Goal: Task Accomplishment & Management: Complete application form

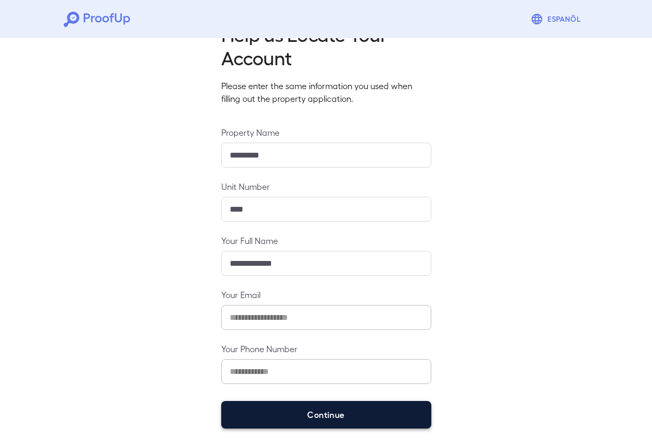
scroll to position [34, 0]
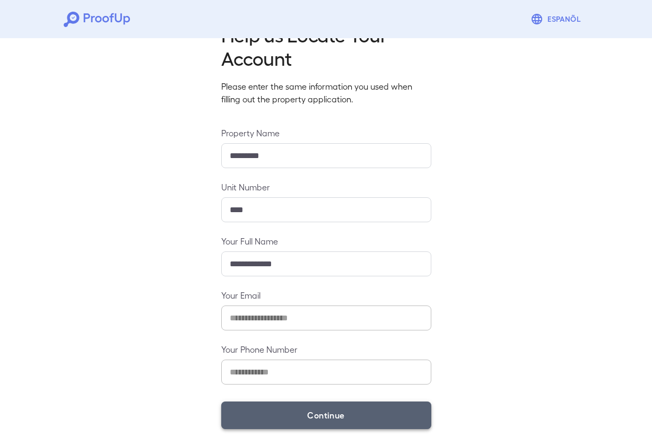
click at [305, 418] on button "Continue" at bounding box center [326, 415] width 210 height 28
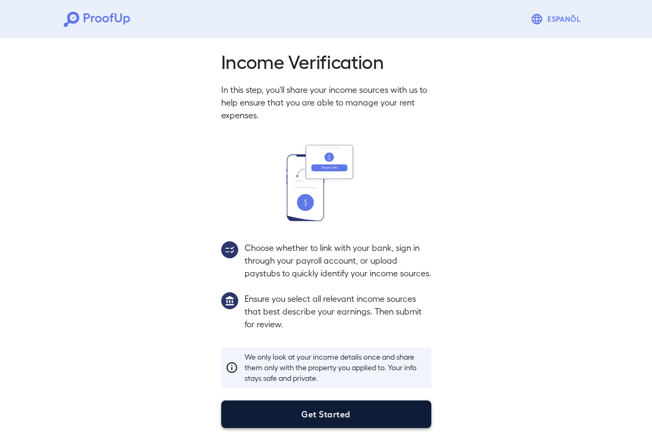
scroll to position [20, 0]
click at [302, 406] on button "Get Started" at bounding box center [326, 414] width 210 height 28
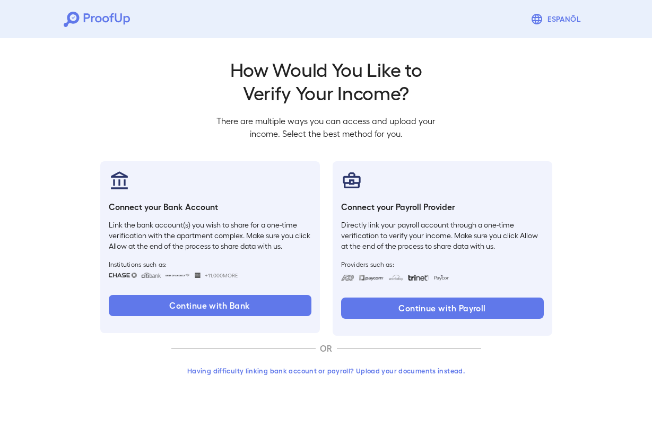
click at [296, 379] on div "Having difficulty linking bank account or payroll? Upload your documents instea…" at bounding box center [326, 375] width 310 height 28
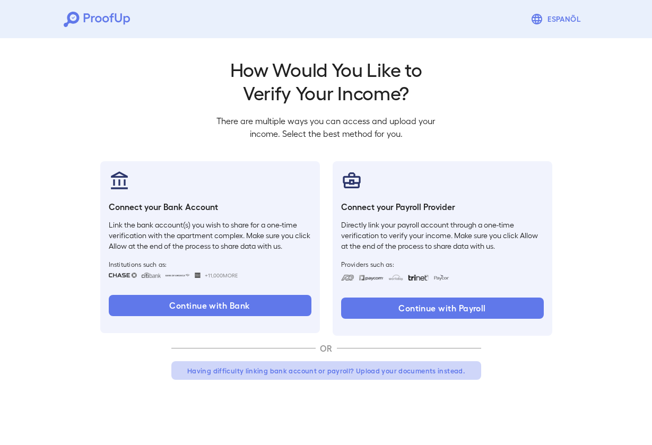
click at [290, 367] on button "Having difficulty linking bank account or payroll? Upload your documents instea…" at bounding box center [326, 370] width 310 height 19
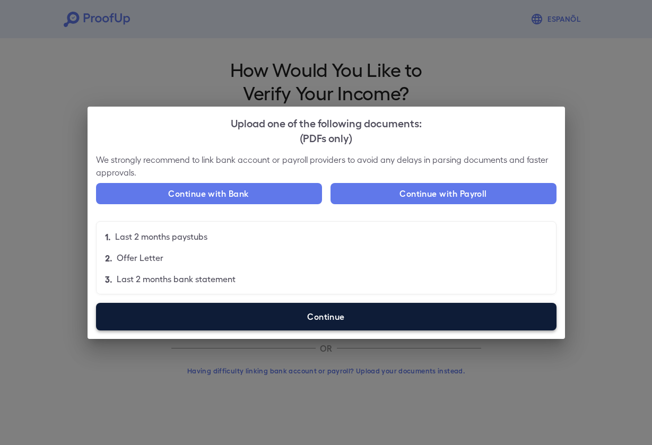
click at [278, 314] on label "Continue" at bounding box center [326, 317] width 460 height 28
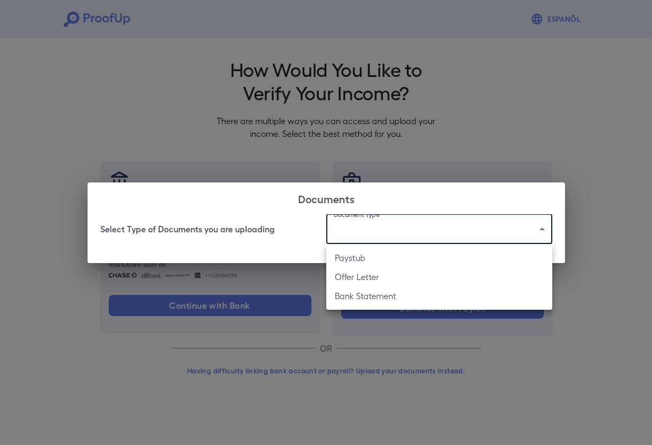
click at [367, 234] on body "Espanõl Go back How Would You Like to Verify Your Income? There are multiple wa…" at bounding box center [326, 202] width 652 height 405
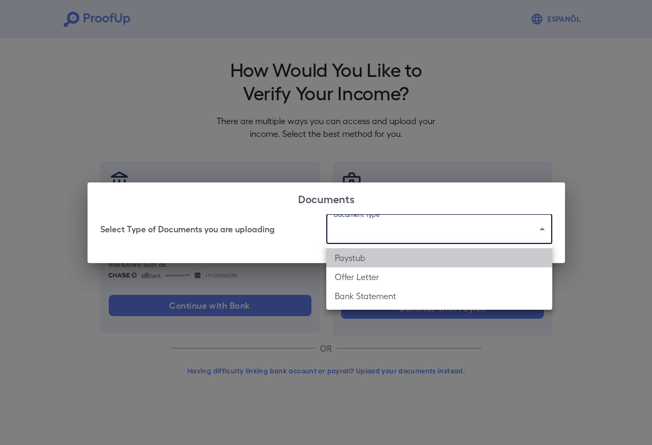
click at [364, 260] on li "Paystub" at bounding box center [439, 257] width 226 height 19
type input "*******"
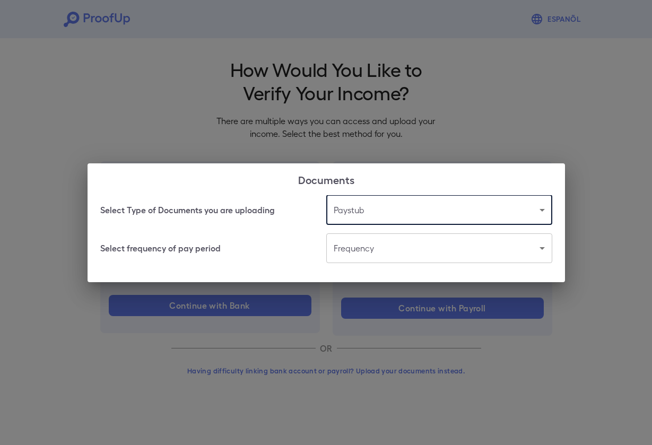
click at [360, 252] on body "Espanõl Go back How Would You Like to Verify Your Income? There are multiple wa…" at bounding box center [326, 202] width 652 height 405
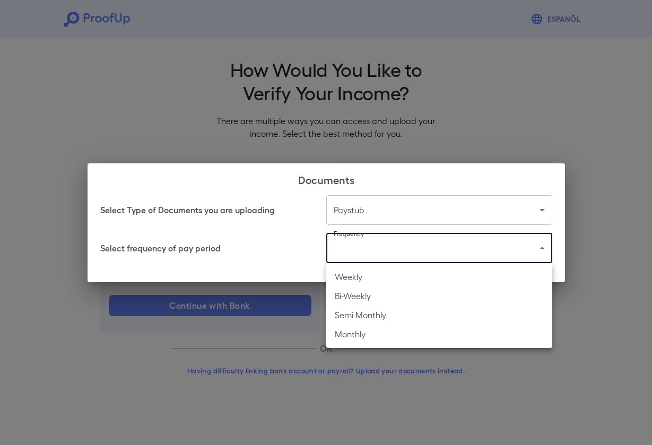
click at [360, 294] on li "Bi-Weekly" at bounding box center [439, 295] width 226 height 19
type input "*********"
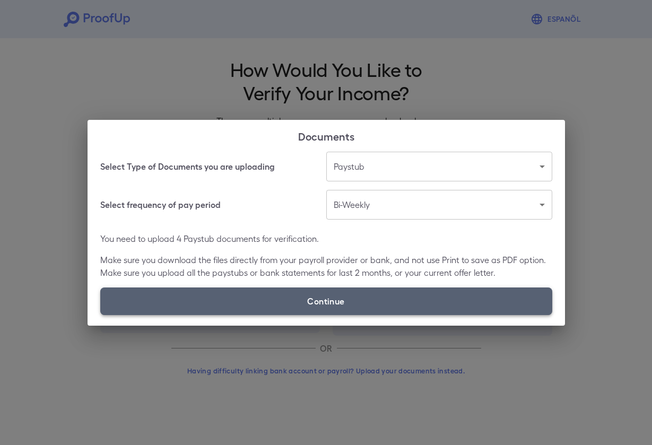
click at [265, 306] on label "Continue" at bounding box center [326, 301] width 452 height 28
click at [101, 314] on input "Continue" at bounding box center [100, 314] width 1 height 1
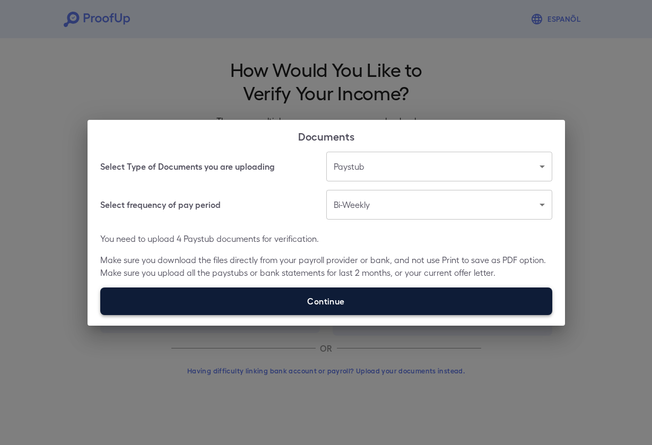
type input "**********"
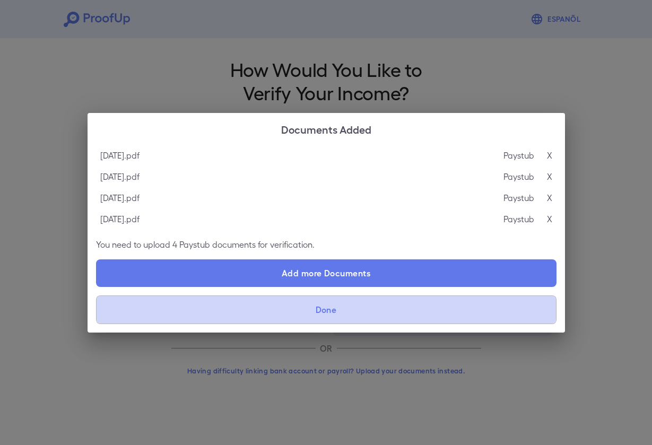
click at [314, 305] on button "Done" at bounding box center [326, 309] width 460 height 29
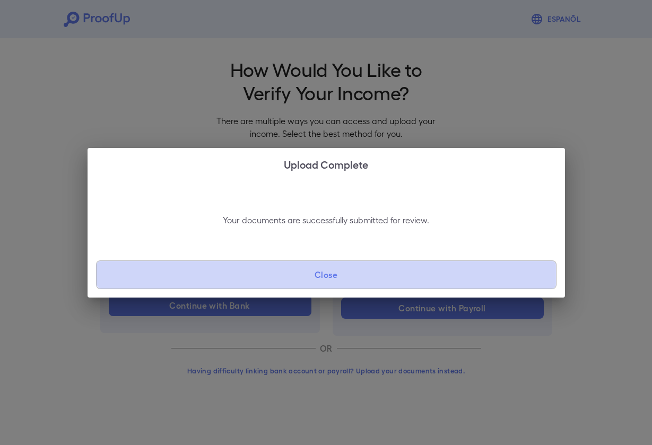
click at [316, 270] on button "Close" at bounding box center [326, 274] width 460 height 29
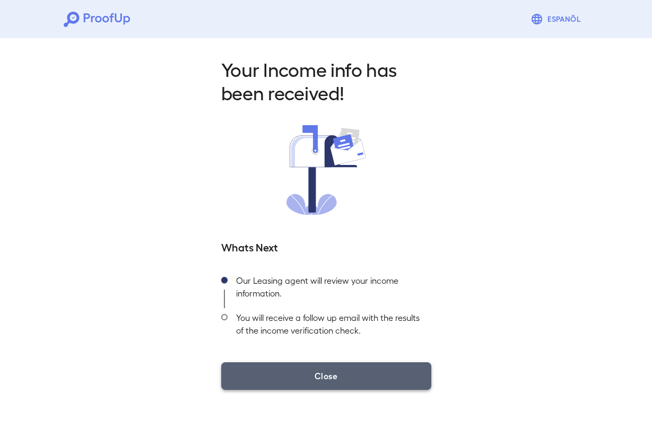
click at [325, 379] on button "Close" at bounding box center [326, 376] width 210 height 28
